Goal: Task Accomplishment & Management: Use online tool/utility

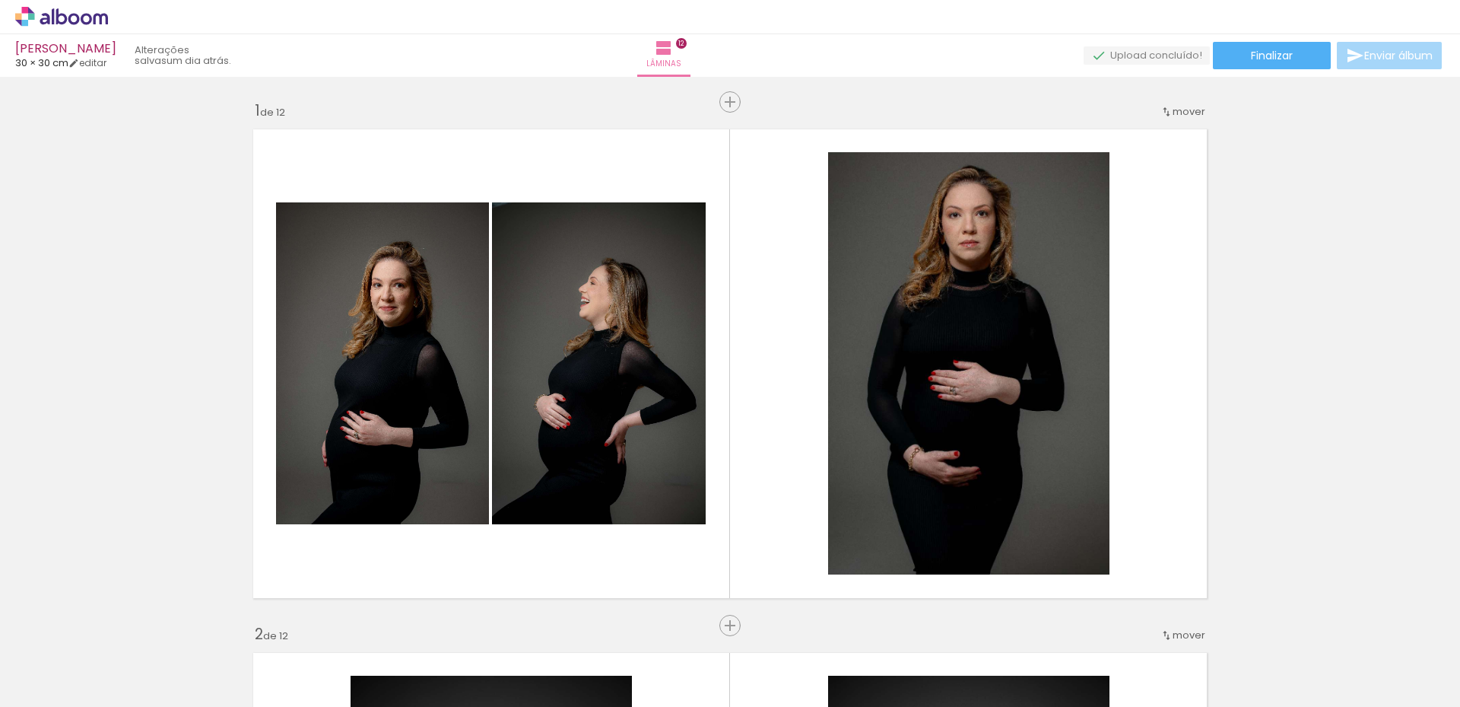
scroll to position [532, 0]
